Goal: Task Accomplishment & Management: Complete application form

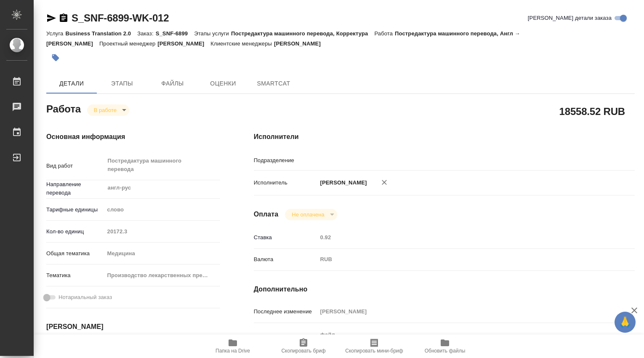
type textarea "x"
type input "MedLinguists"
type textarea "x"
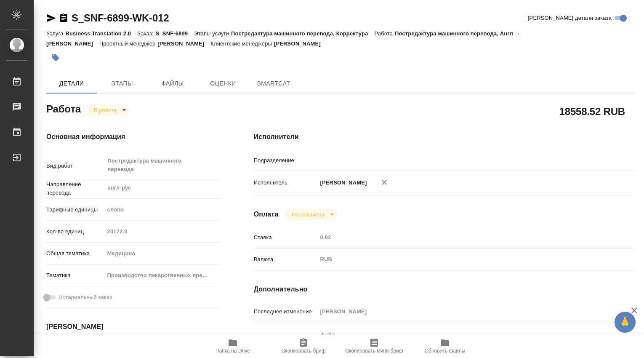
type textarea "x"
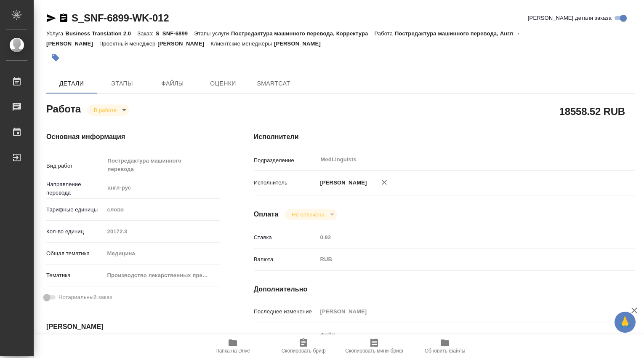
type textarea "x"
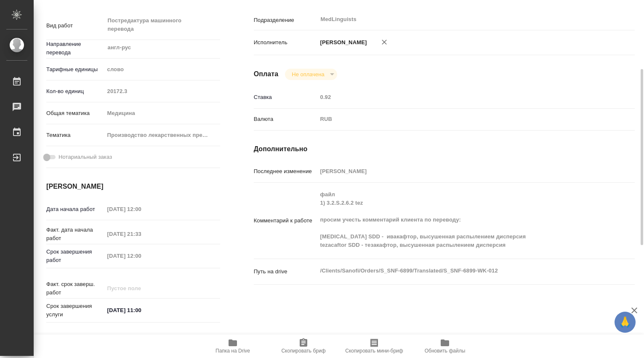
type textarea "x"
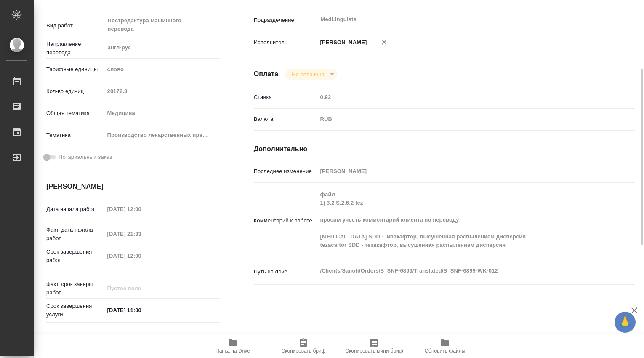
type textarea "x"
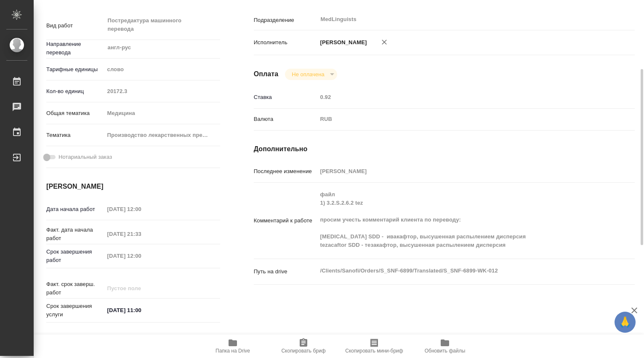
scroll to position [280, 0]
